Goal: Information Seeking & Learning: Learn about a topic

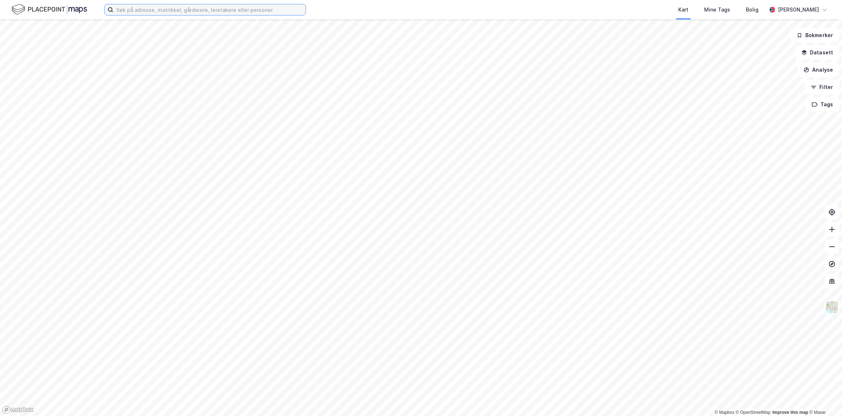
click at [169, 10] on input at bounding box center [209, 9] width 192 height 11
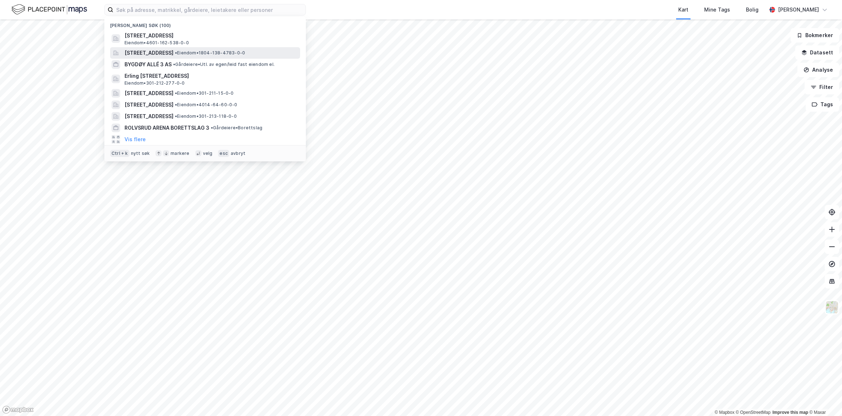
click at [173, 57] on span "Kongens gate 16, 8006, BODØ, BODØ" at bounding box center [149, 53] width 49 height 9
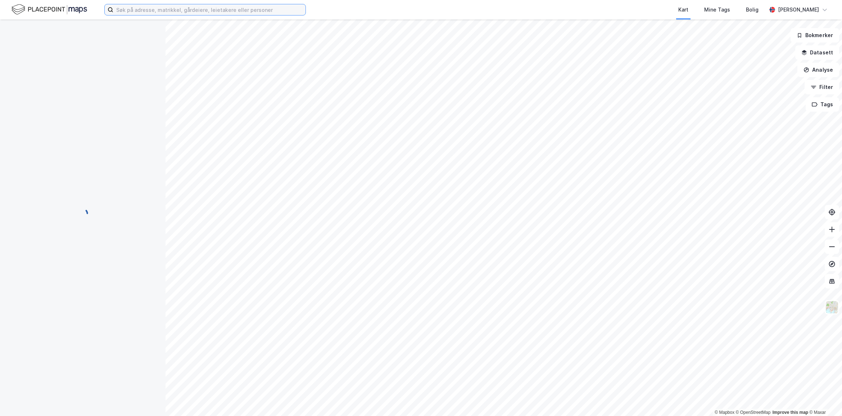
click at [148, 10] on input at bounding box center [209, 9] width 192 height 11
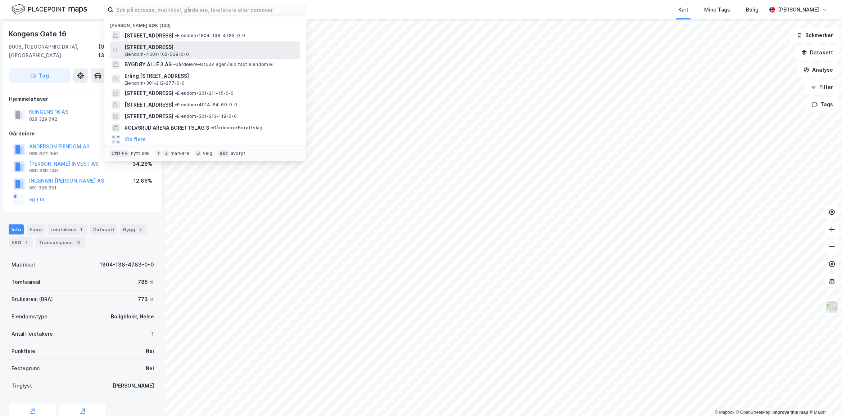
click at [172, 49] on span "Bjørnsons gate 18, 5059, BERGEN, BERGEN" at bounding box center [211, 47] width 173 height 9
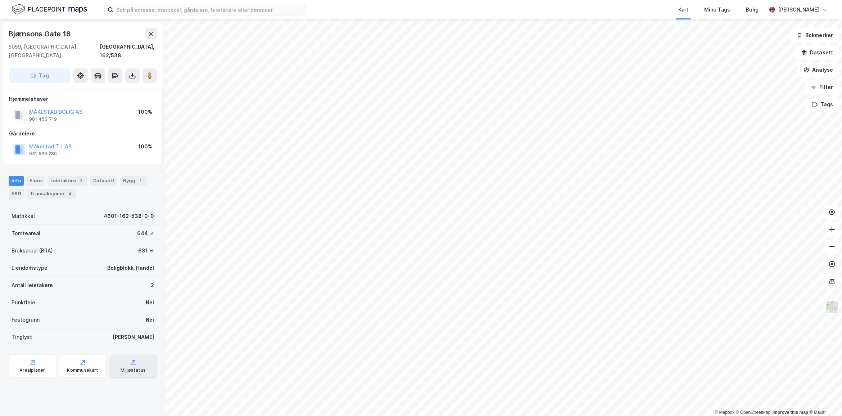
click at [121, 367] on div "Miljøstatus" at bounding box center [133, 370] width 25 height 6
drag, startPoint x: 78, startPoint y: 35, endPoint x: 3, endPoint y: 32, distance: 75.3
click at [3, 32] on div "Bjørnsons Gate 18 5059, Bergen, Vestland Bergen, 162/538 Tag" at bounding box center [83, 55] width 160 height 66
copy div "Bjørnsons Gate 18"
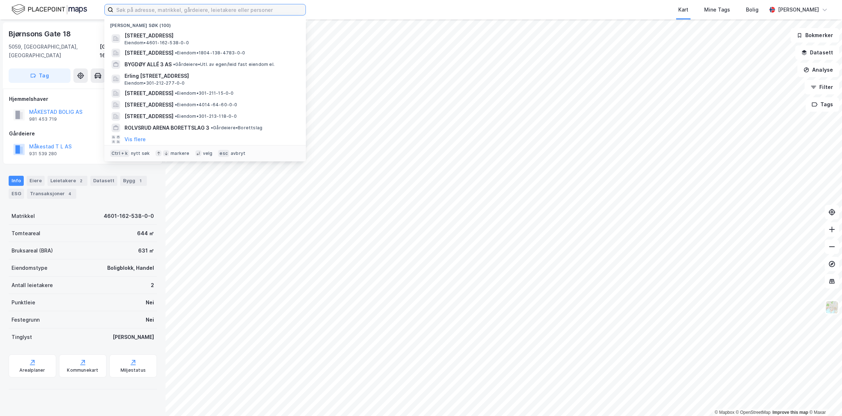
click at [179, 10] on input at bounding box center [209, 9] width 192 height 11
click at [194, 48] on div "Kongens gate 16, 8006, BODØ, BODØ • Eiendom • 1804-138-4783-0-0" at bounding box center [205, 53] width 190 height 12
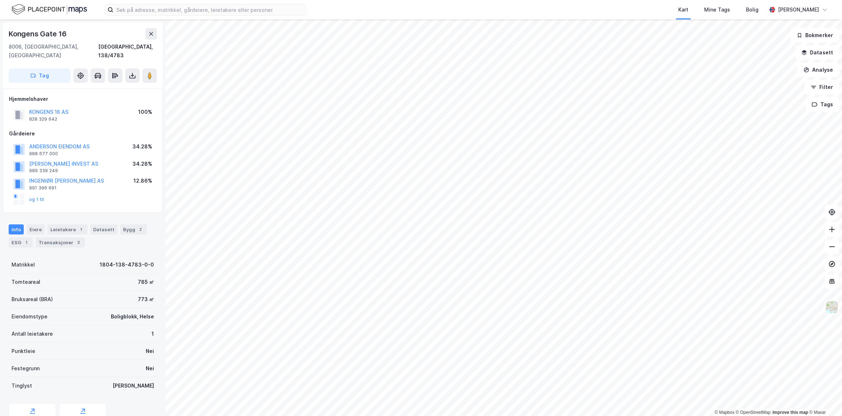
click at [229, 18] on div "Kart Mine Tags Bolig Astrid Napastaa" at bounding box center [421, 9] width 842 height 19
click at [222, 12] on input at bounding box center [209, 9] width 192 height 11
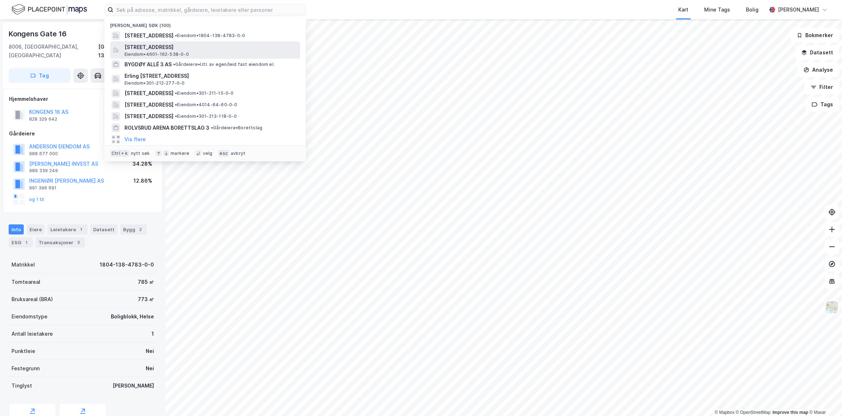
click at [191, 52] on div "Bjørnsons gate 18, 5059, BERGEN, BERGEN Eiendom • 4601-162-538-0-0" at bounding box center [212, 50] width 174 height 14
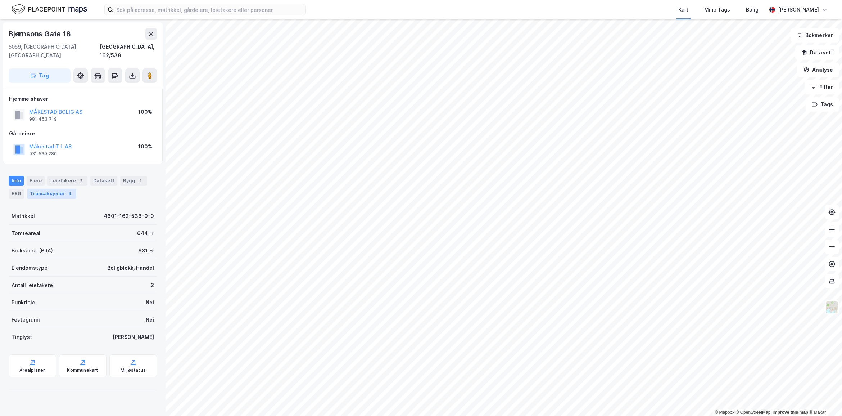
click at [59, 189] on div "Transaksjoner 4" at bounding box center [51, 194] width 49 height 10
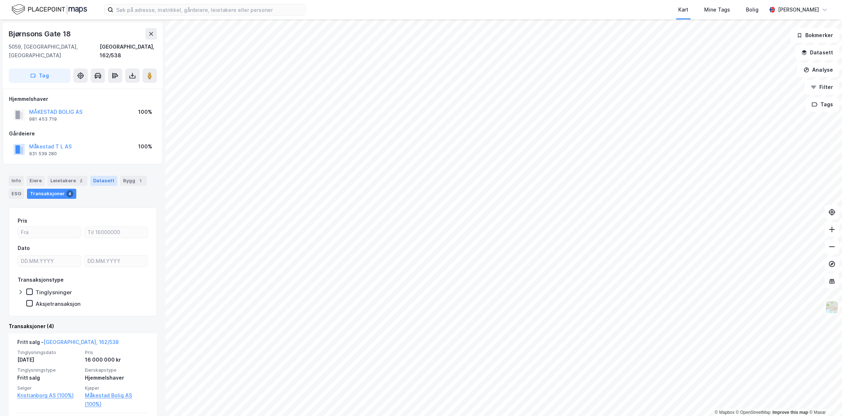
click at [90, 176] on div "Datasett" at bounding box center [103, 181] width 27 height 10
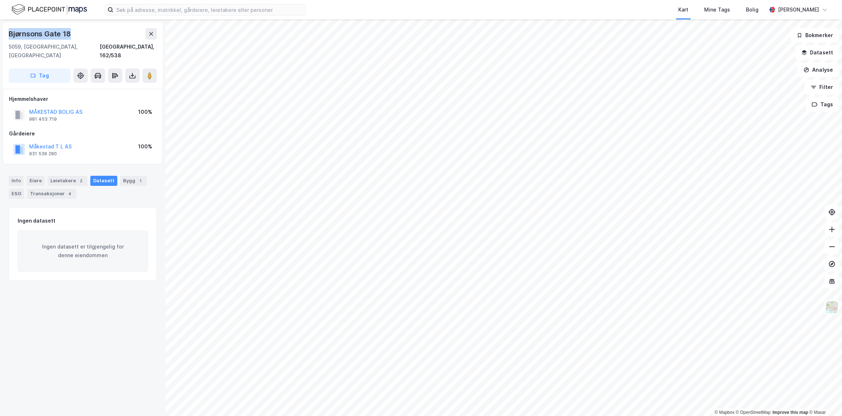
drag, startPoint x: 70, startPoint y: 33, endPoint x: 7, endPoint y: 36, distance: 63.1
click at [7, 36] on div "Bjørnsons Gate 18 5059, Bergen, Vestland Bergen, 162/538 Tag" at bounding box center [83, 55] width 160 height 66
copy div "Bjørnsons Gate 18"
